Goal: Find specific page/section: Find specific page/section

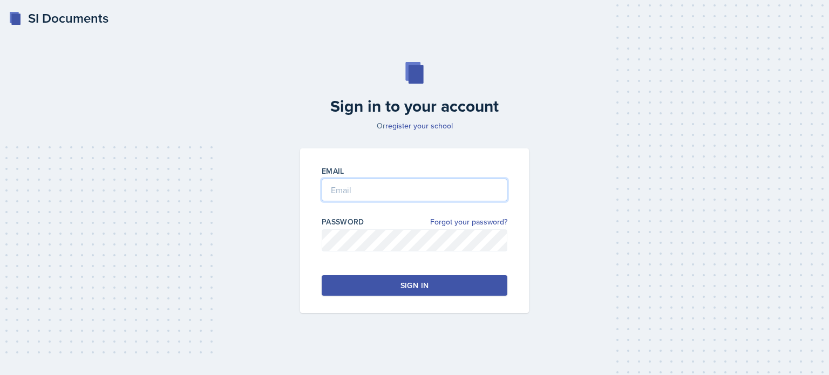
type input "[EMAIL_ADDRESS][DOMAIN_NAME]"
click at [377, 291] on button "Sign in" at bounding box center [415, 285] width 186 height 21
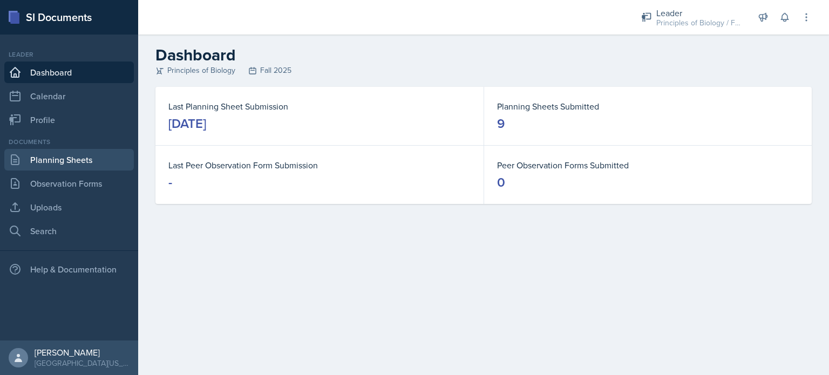
click at [57, 153] on link "Planning Sheets" at bounding box center [69, 160] width 130 height 22
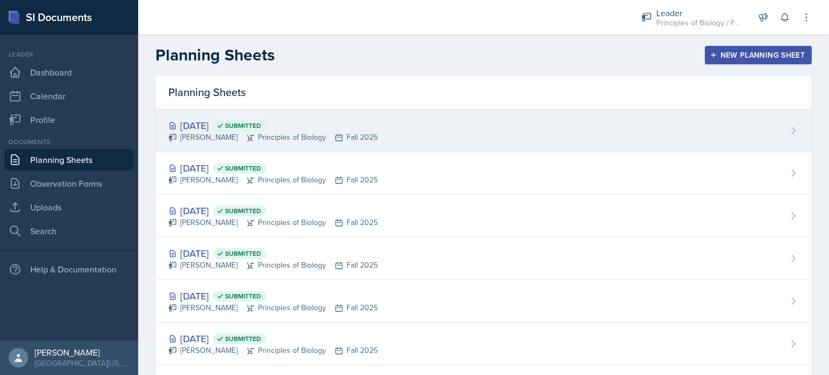
click at [224, 126] on div "[DATE] Submitted" at bounding box center [272, 125] width 209 height 15
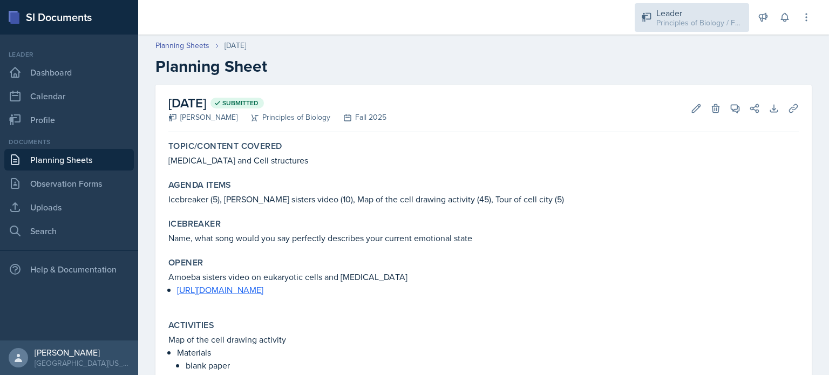
click at [678, 10] on div "Leader" at bounding box center [699, 12] width 86 height 13
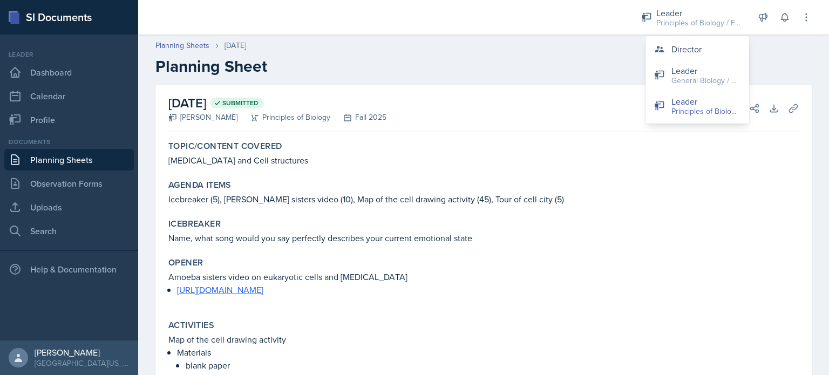
click at [516, 66] on h2 "Planning Sheet" at bounding box center [483, 66] width 656 height 19
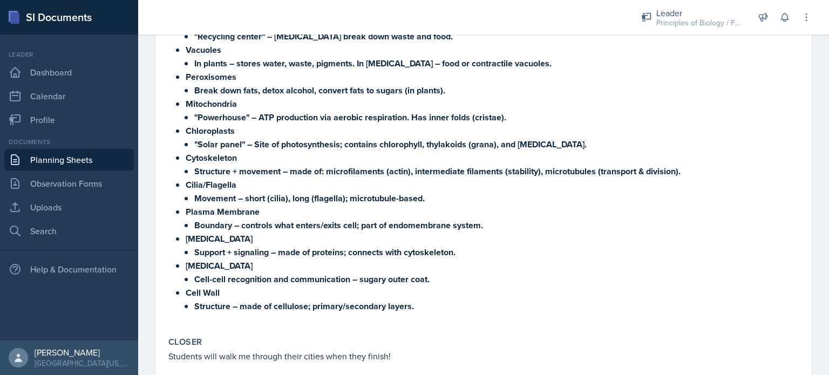
scroll to position [724, 0]
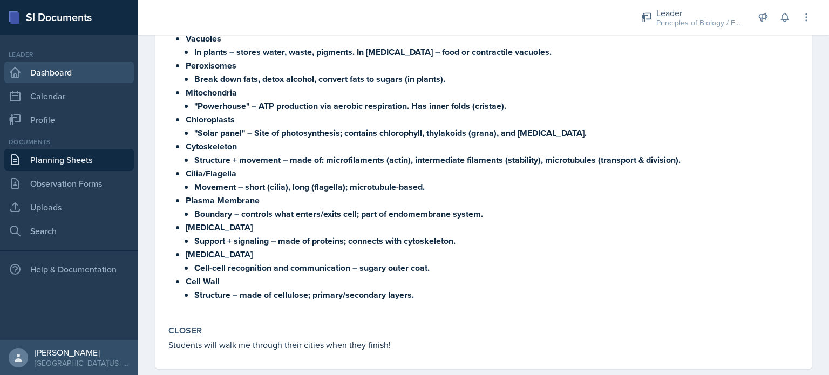
click at [69, 73] on link "Dashboard" at bounding box center [69, 73] width 130 height 22
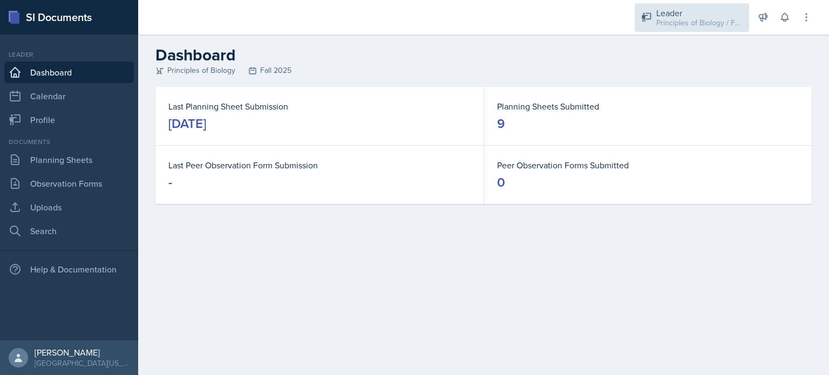
click at [658, 15] on div "Leader" at bounding box center [699, 12] width 86 height 13
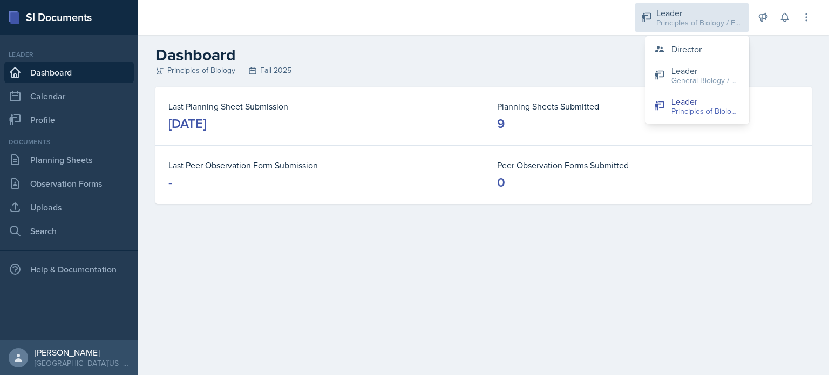
click at [658, 15] on div "Leader" at bounding box center [699, 12] width 86 height 13
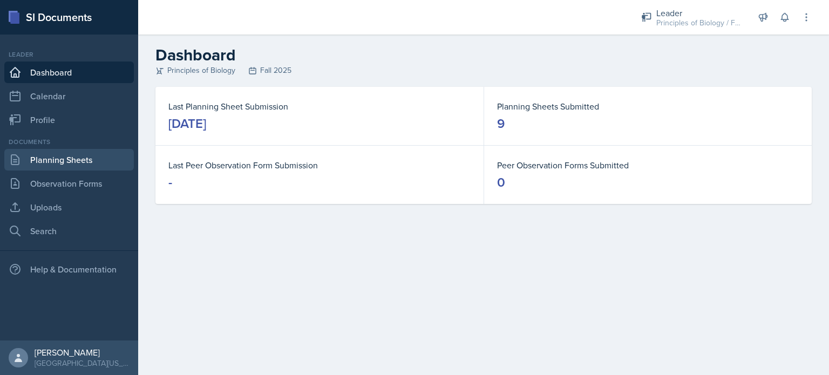
click at [74, 160] on link "Planning Sheets" at bounding box center [69, 160] width 130 height 22
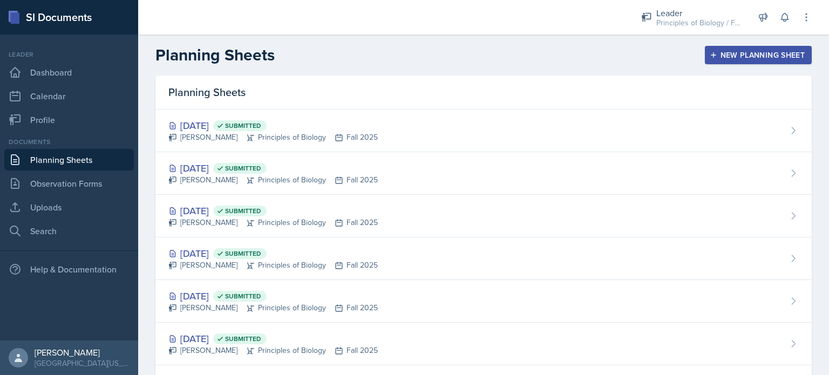
click at [712, 64] on button "New Planning Sheet" at bounding box center [758, 55] width 107 height 18
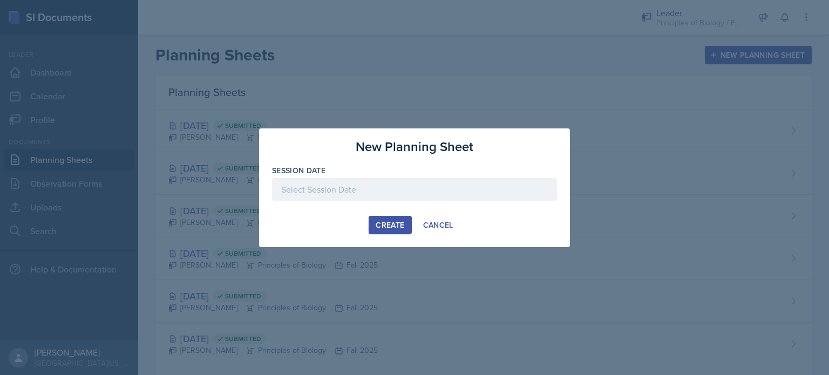
click at [380, 189] on div at bounding box center [414, 189] width 285 height 23
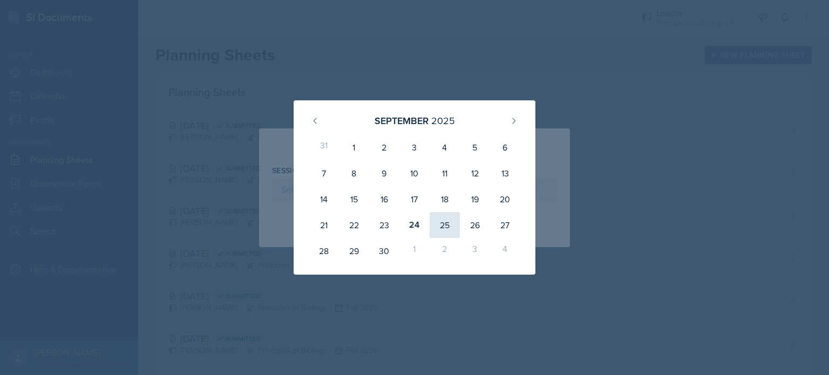
click at [435, 220] on div "25" at bounding box center [445, 225] width 30 height 26
type input "[DATE]"
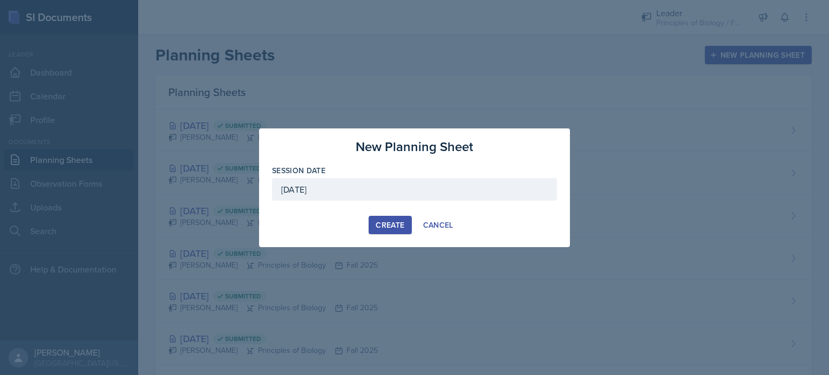
click at [388, 222] on div "Create" at bounding box center [390, 225] width 29 height 9
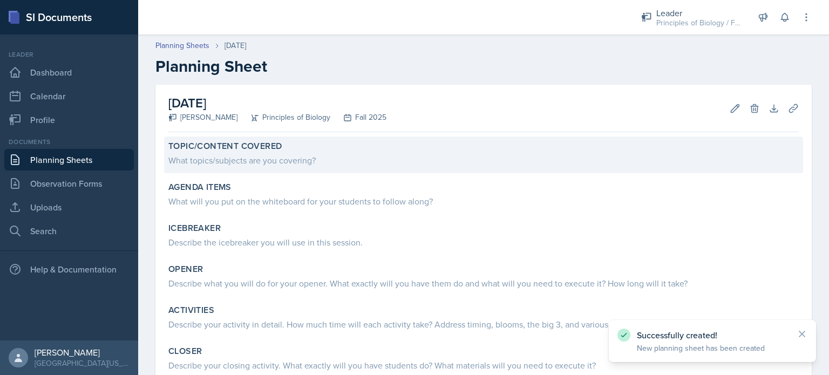
click at [333, 155] on div "What topics/subjects are you covering?" at bounding box center [483, 160] width 631 height 13
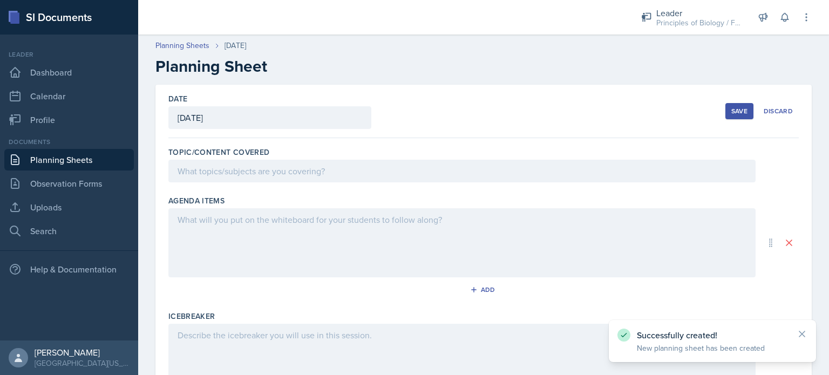
click at [313, 172] on div at bounding box center [461, 171] width 587 height 23
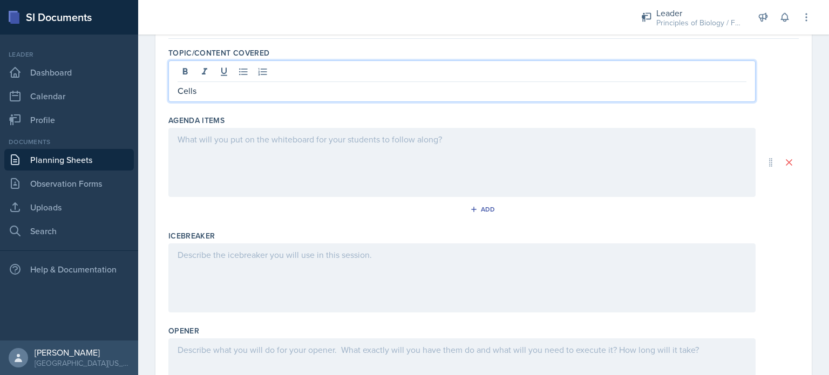
scroll to position [130, 0]
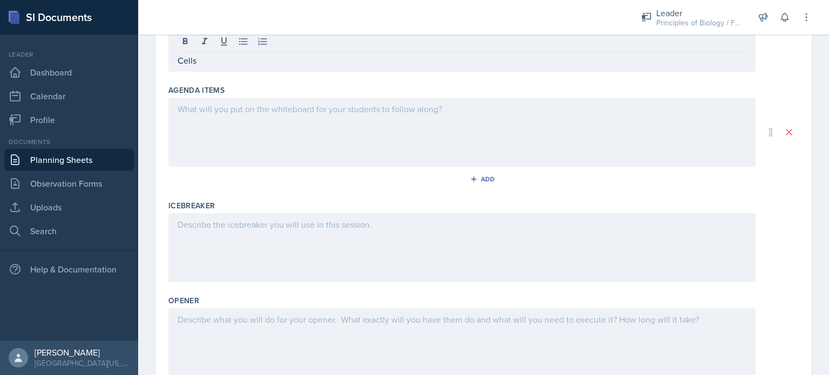
click at [313, 140] on div at bounding box center [461, 132] width 587 height 69
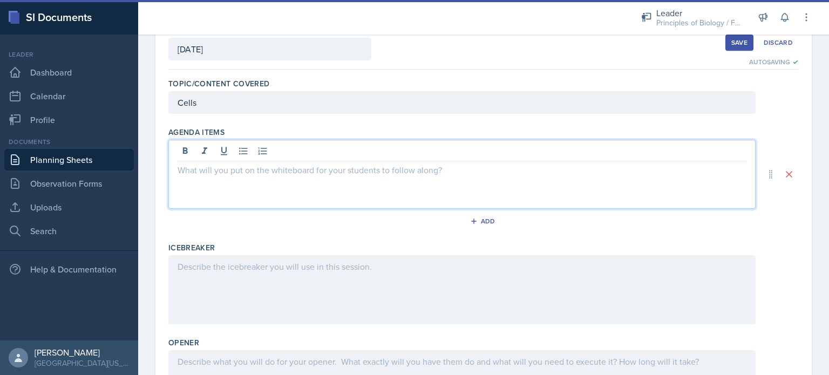
scroll to position [48, 0]
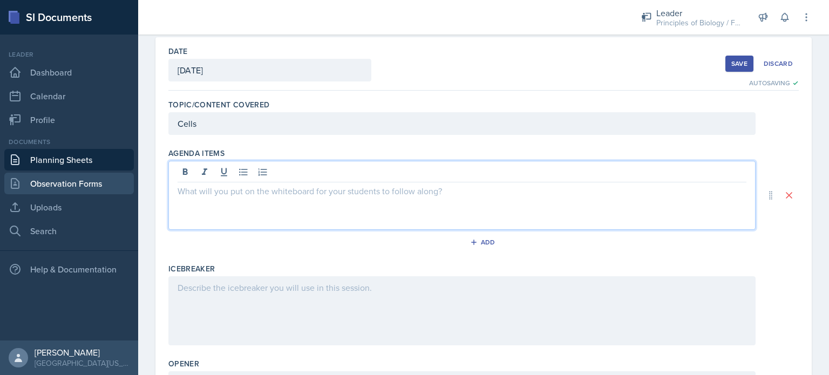
click at [66, 185] on link "Observation Forms" at bounding box center [69, 184] width 130 height 22
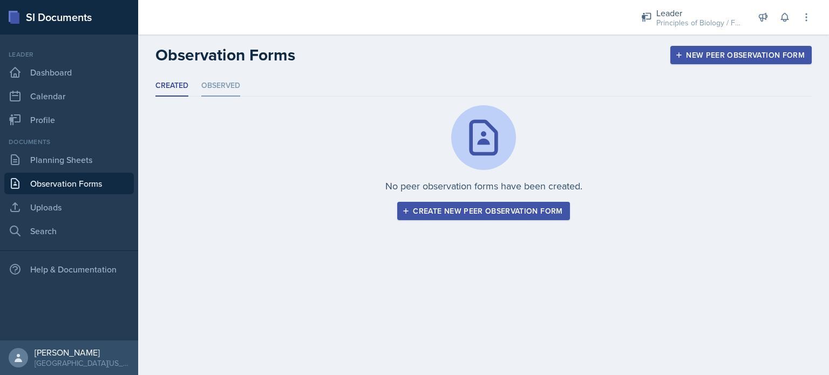
click at [233, 87] on li "Observed" at bounding box center [220, 86] width 39 height 21
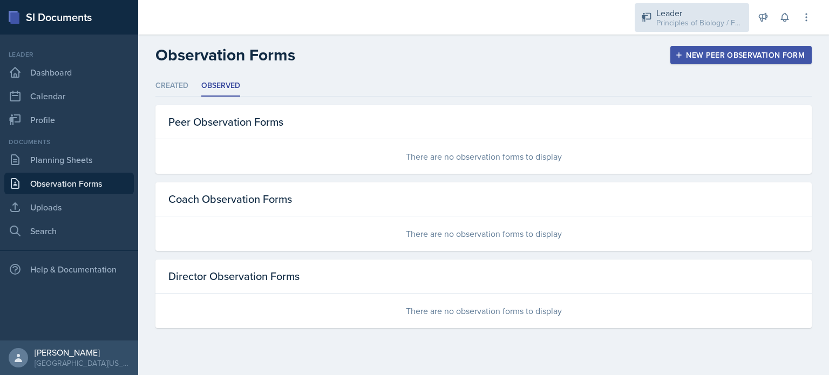
click at [705, 26] on div "Principles of Biology / Fall 2025" at bounding box center [699, 22] width 86 height 11
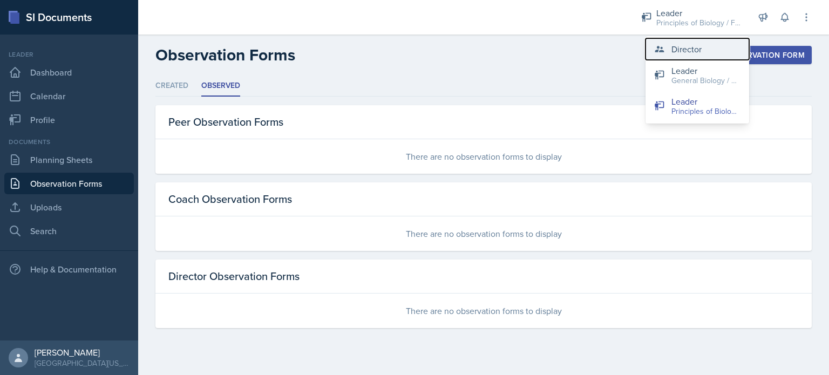
click at [702, 56] on button "Director" at bounding box center [698, 49] width 104 height 22
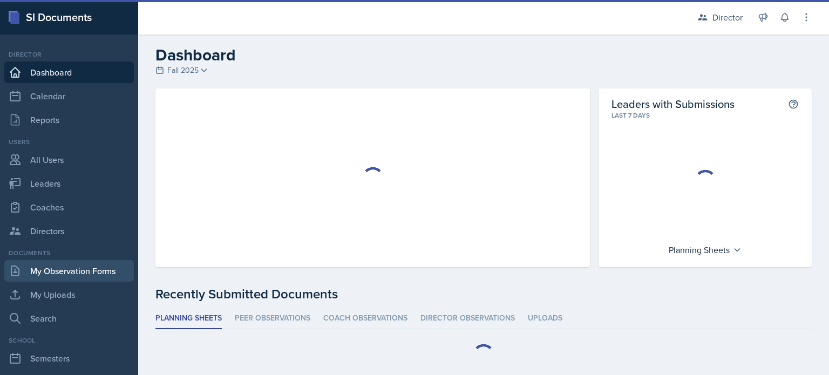
click at [49, 273] on link "My Observation Forms" at bounding box center [69, 271] width 130 height 22
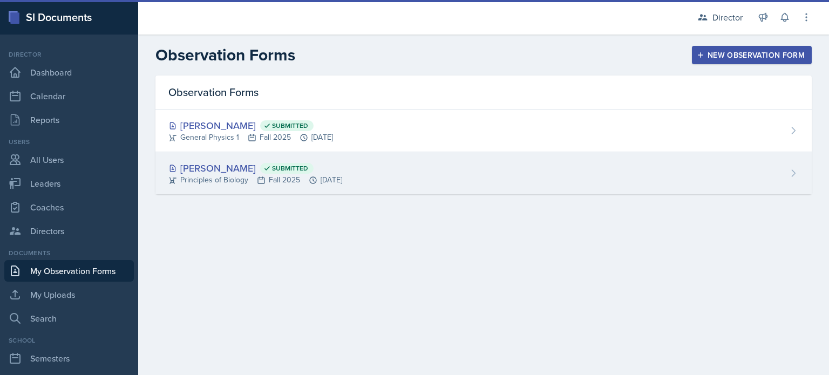
click at [198, 168] on div "[PERSON_NAME] Submitted" at bounding box center [255, 168] width 174 height 15
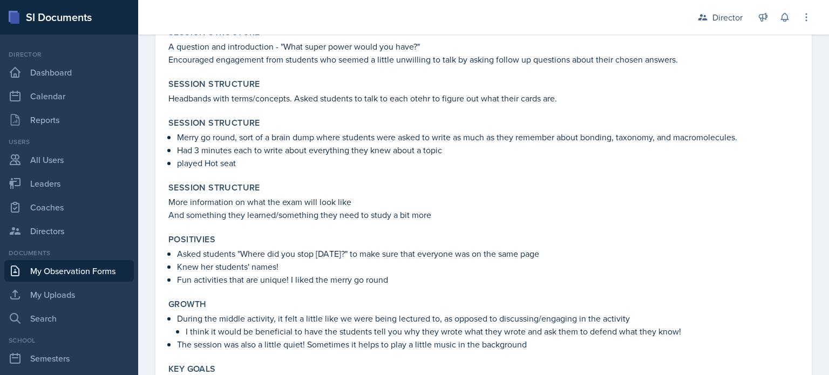
scroll to position [883, 0]
click at [728, 15] on div "Director" at bounding box center [728, 17] width 30 height 13
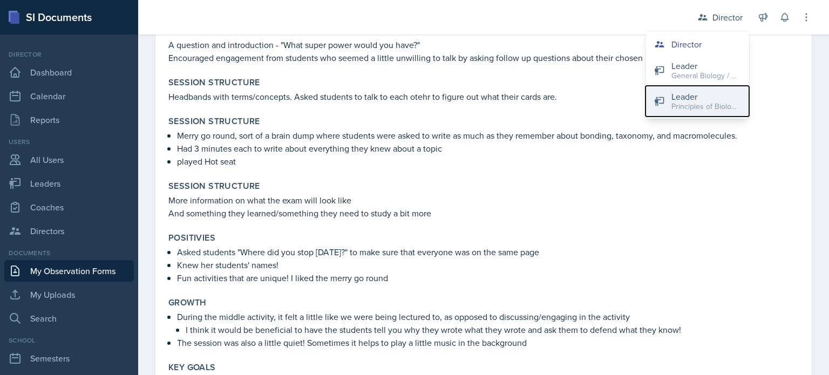
click at [685, 97] on div "Leader" at bounding box center [706, 96] width 69 height 13
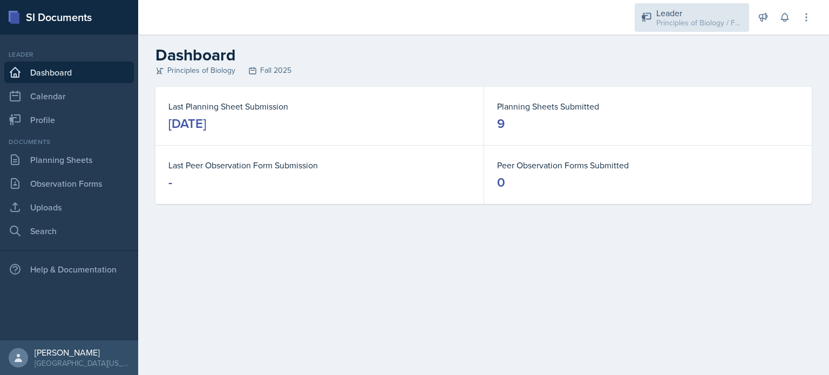
click at [690, 25] on div "Principles of Biology / Fall 2025" at bounding box center [699, 22] width 86 height 11
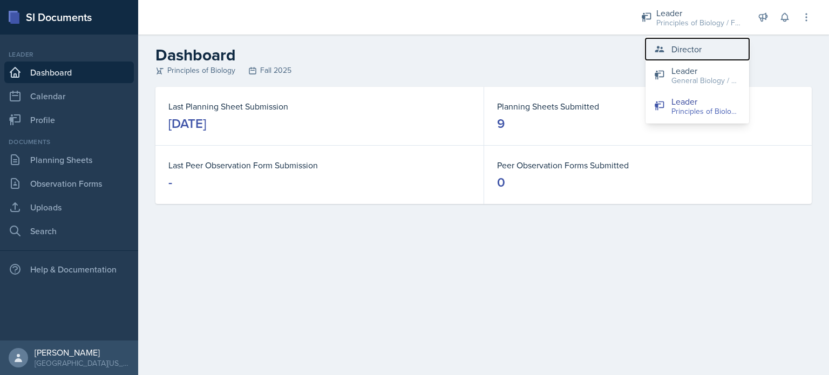
click at [665, 55] on button "Director" at bounding box center [698, 49] width 104 height 22
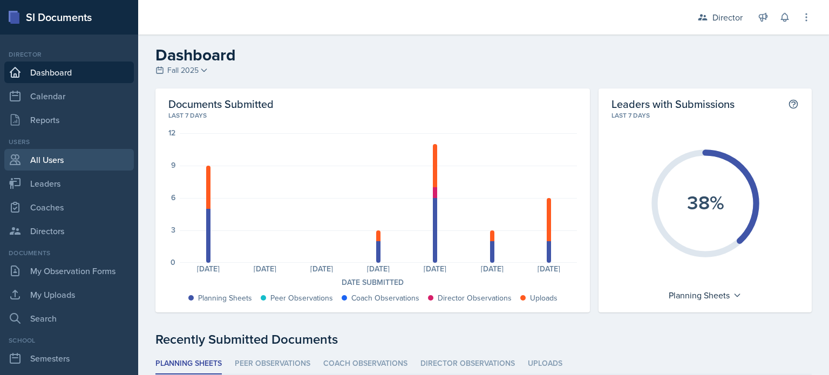
click at [81, 157] on link "All Users" at bounding box center [69, 160] width 130 height 22
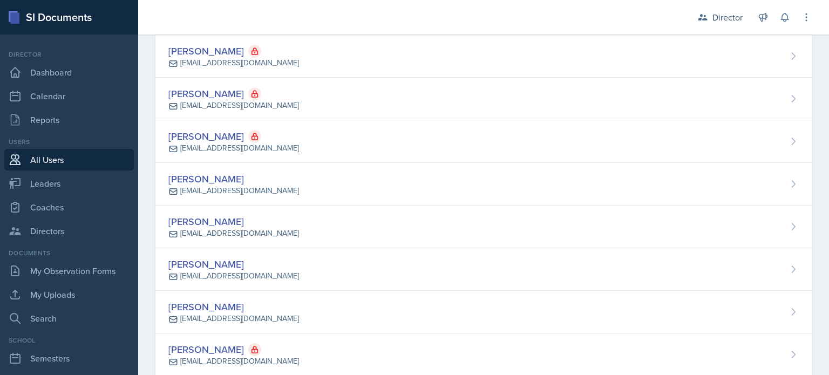
scroll to position [916, 0]
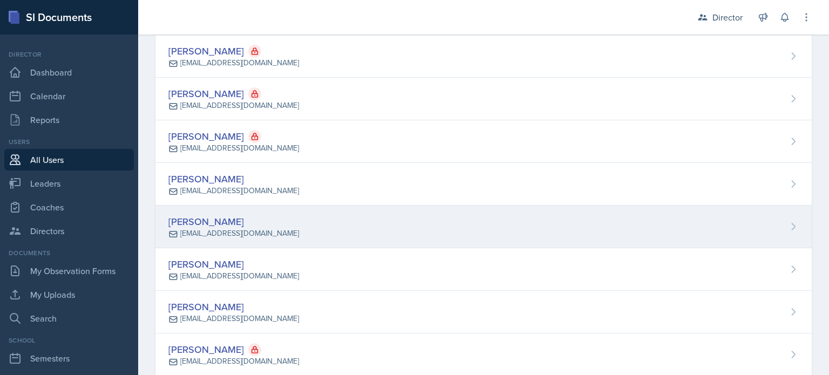
click at [205, 215] on div "[PERSON_NAME]" at bounding box center [233, 221] width 131 height 15
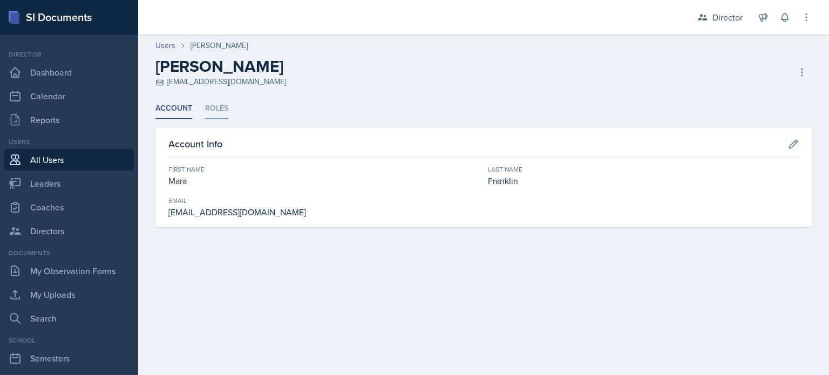
click at [211, 118] on li "Roles" at bounding box center [216, 108] width 23 height 21
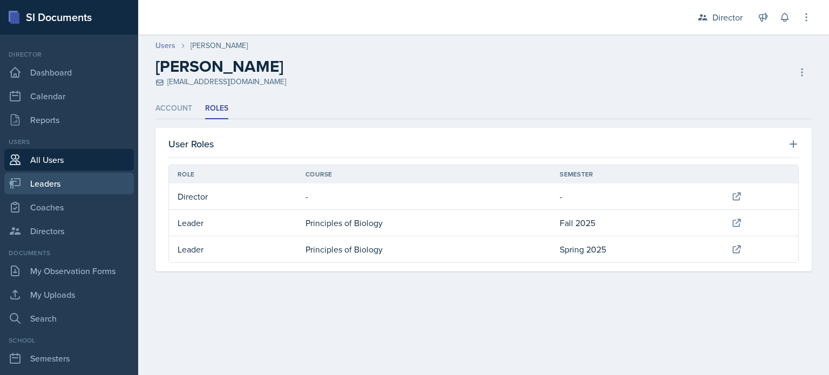
click at [66, 188] on link "Leaders" at bounding box center [69, 184] width 130 height 22
select select "c88fb8a2-0ae1-4674-9d8d-93ff3a907138"
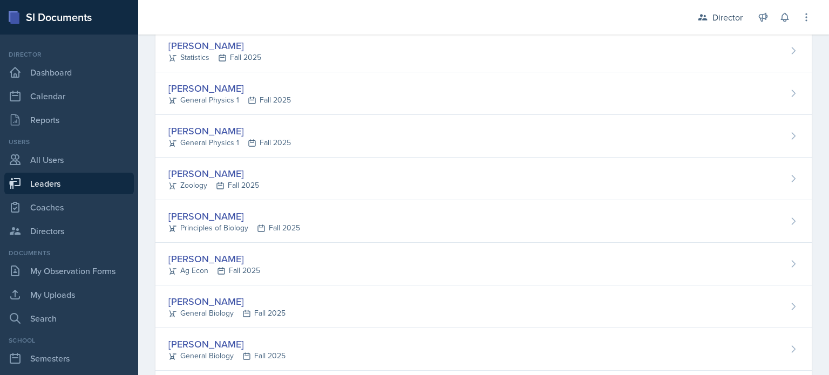
scroll to position [328, 0]
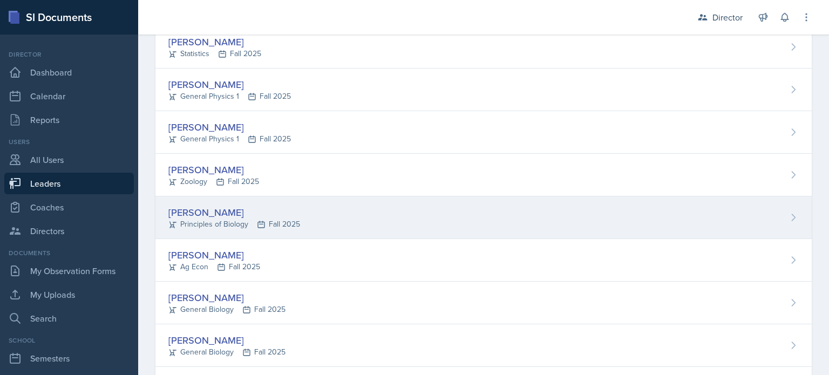
click at [214, 206] on div "[PERSON_NAME]" at bounding box center [234, 212] width 132 height 15
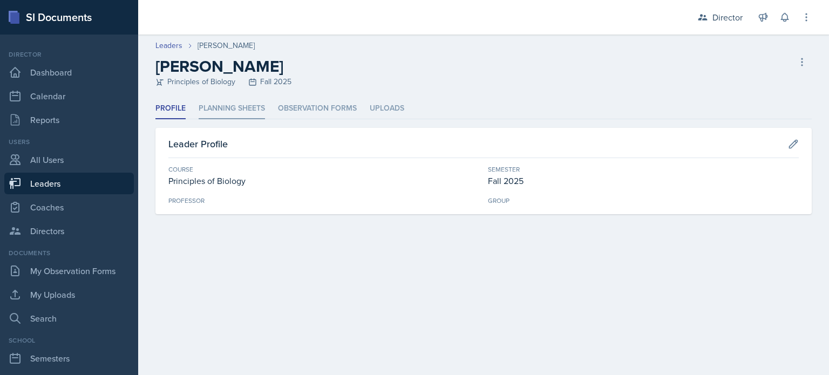
click at [243, 109] on li "Planning Sheets" at bounding box center [232, 108] width 66 height 21
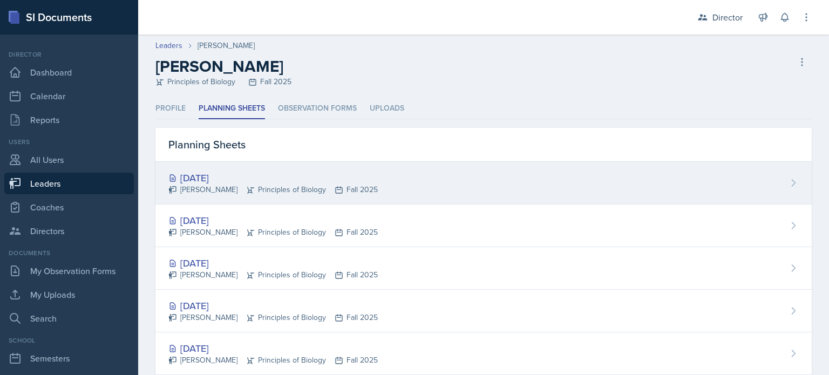
click at [204, 172] on div "[DATE]" at bounding box center [272, 178] width 209 height 15
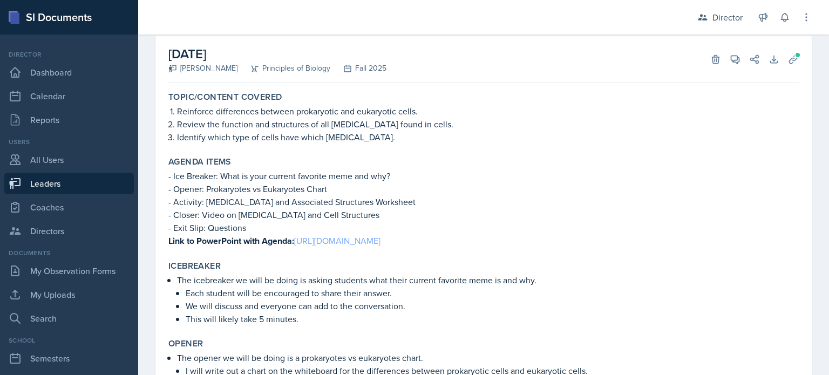
scroll to position [63, 0]
